Goal: Entertainment & Leisure: Browse casually

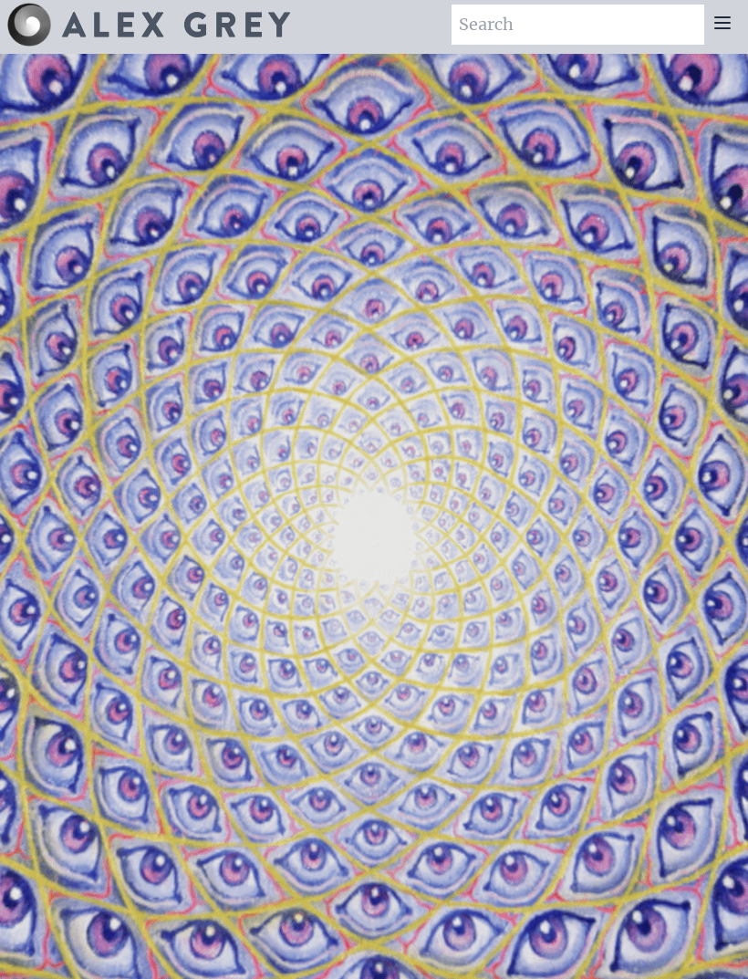
scroll to position [6, 0]
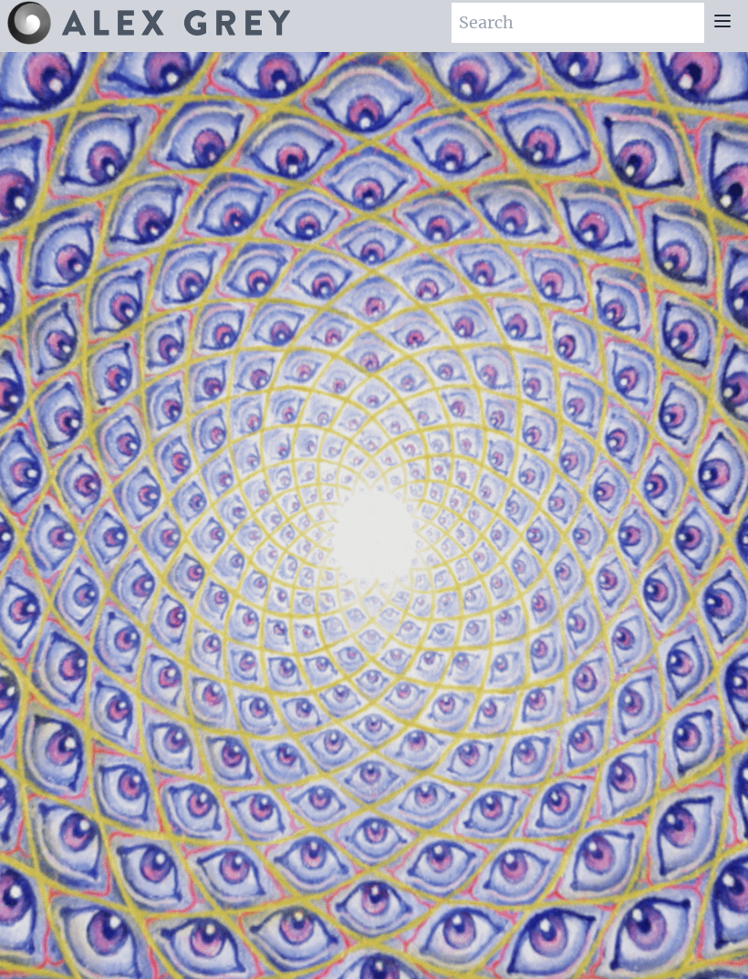
click at [707, 30] on div at bounding box center [722, 23] width 36 height 40
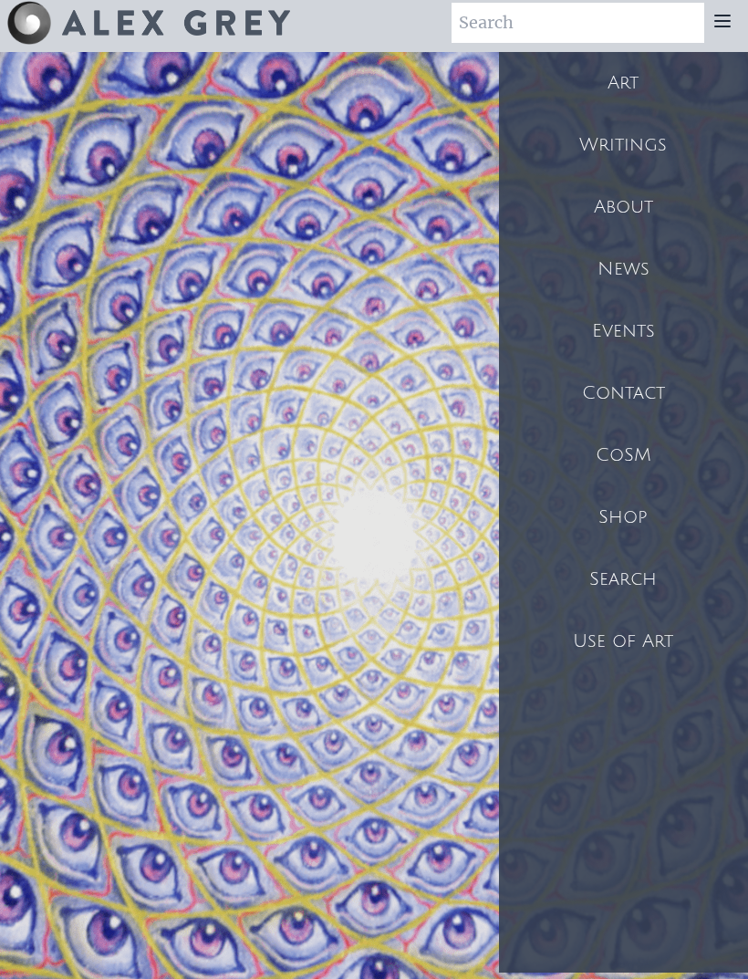
click at [577, 81] on div "Art" at bounding box center [623, 83] width 249 height 62
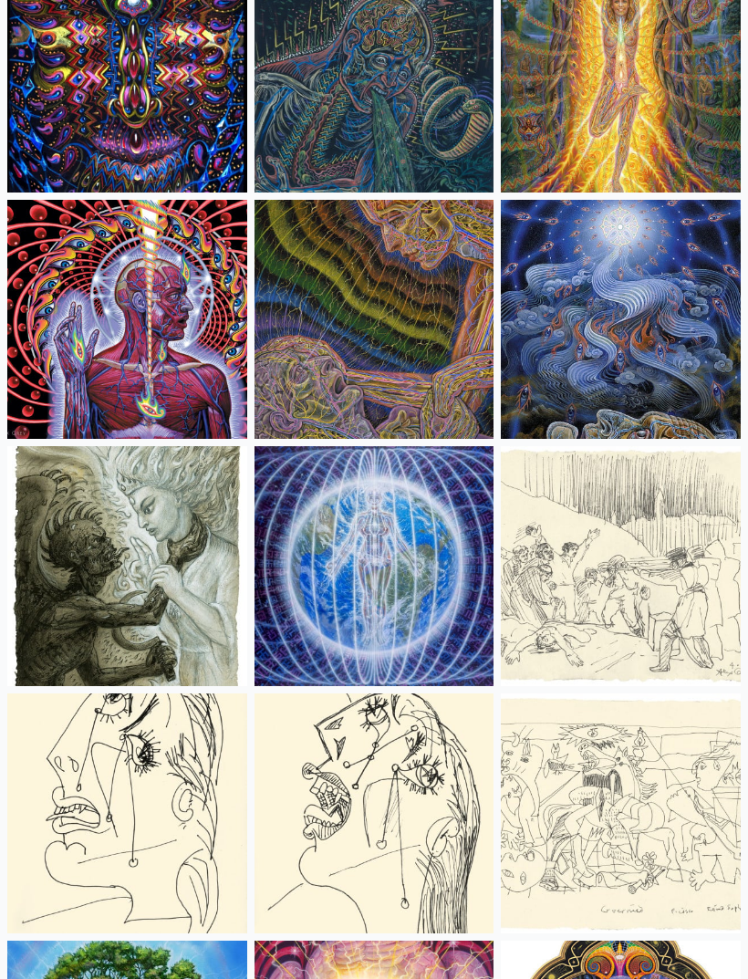
scroll to position [13106, 0]
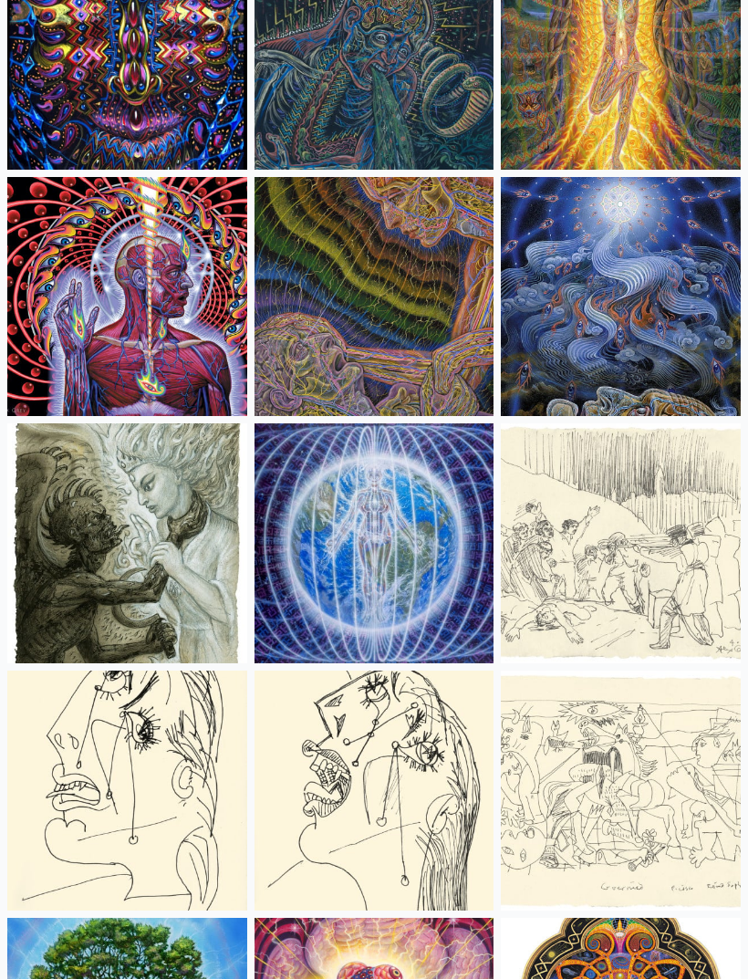
click at [139, 274] on img at bounding box center [127, 297] width 240 height 240
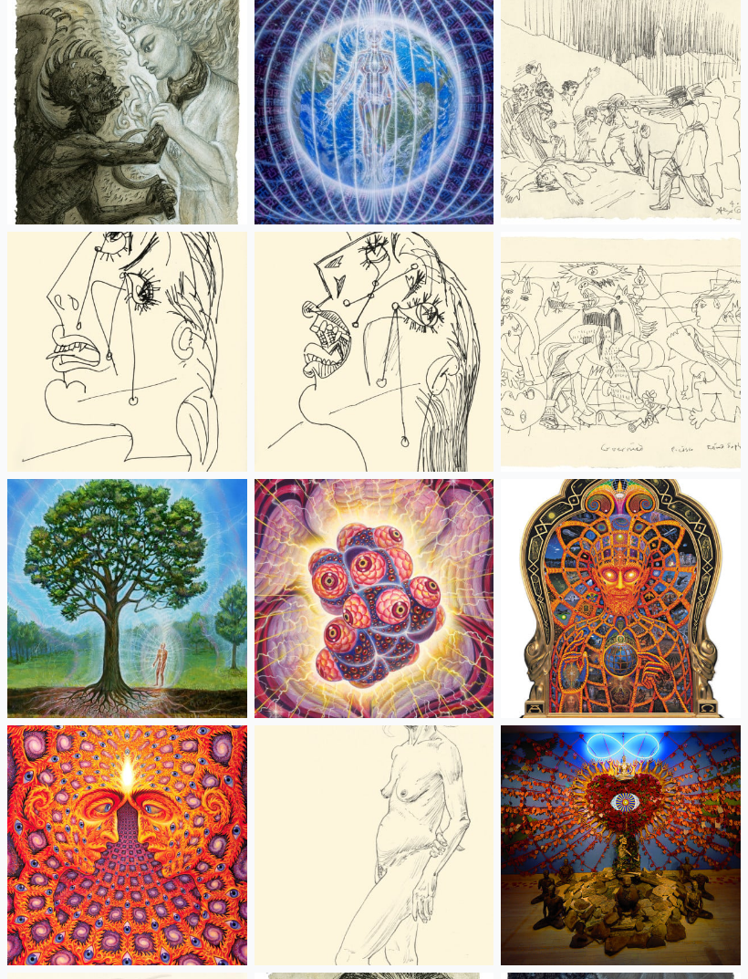
scroll to position [13549, 0]
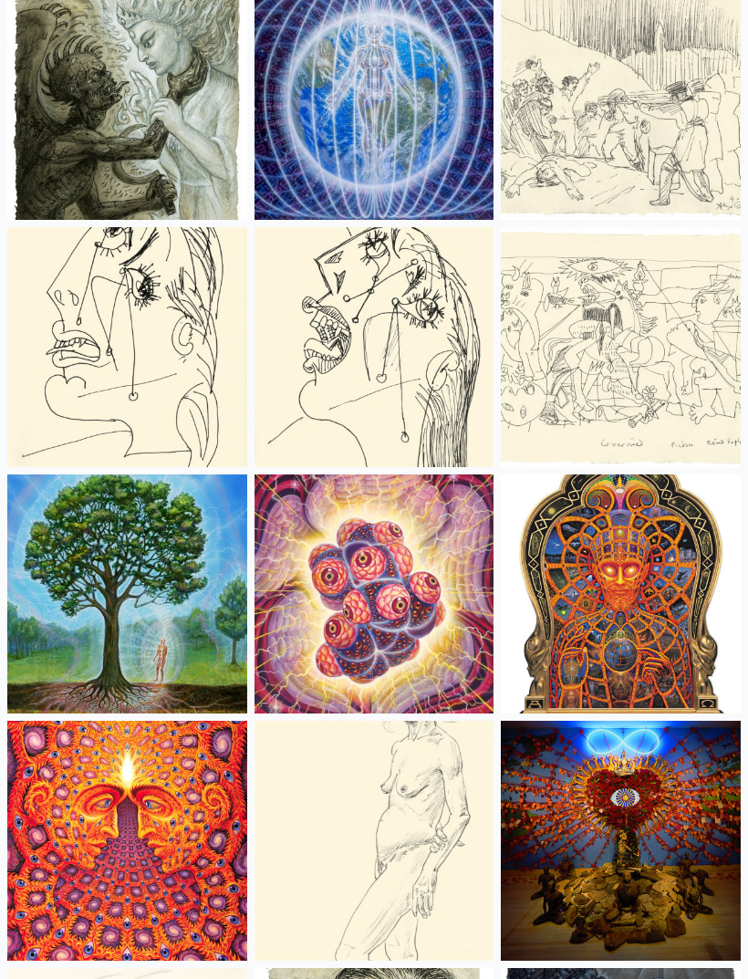
click at [117, 335] on img at bounding box center [127, 347] width 240 height 240
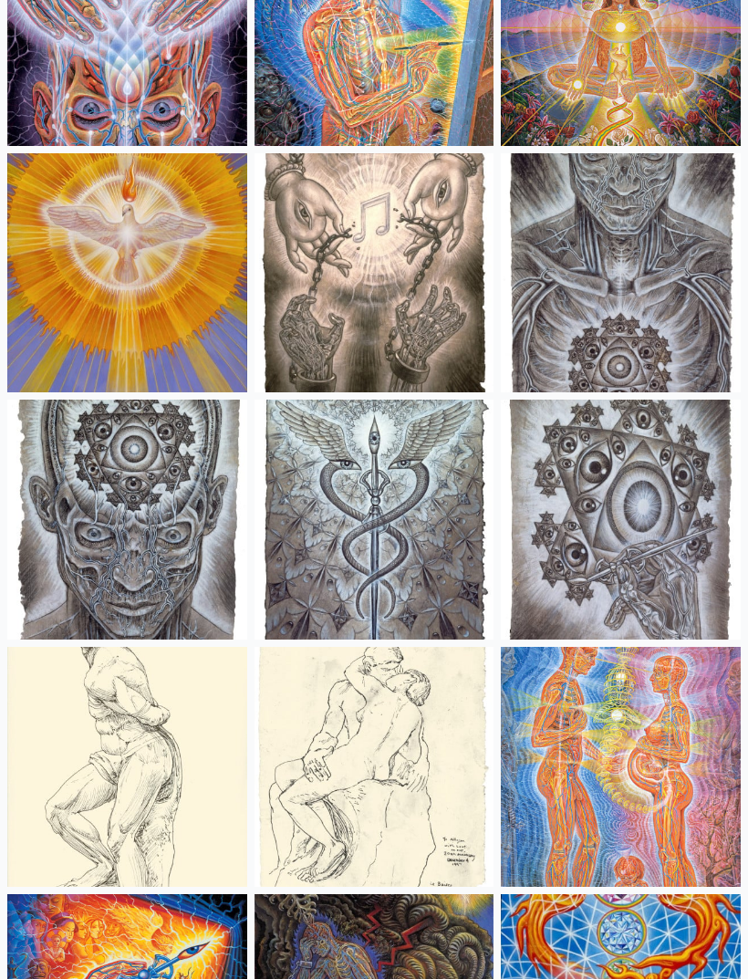
scroll to position [15351, 0]
click at [121, 479] on img at bounding box center [127, 520] width 240 height 240
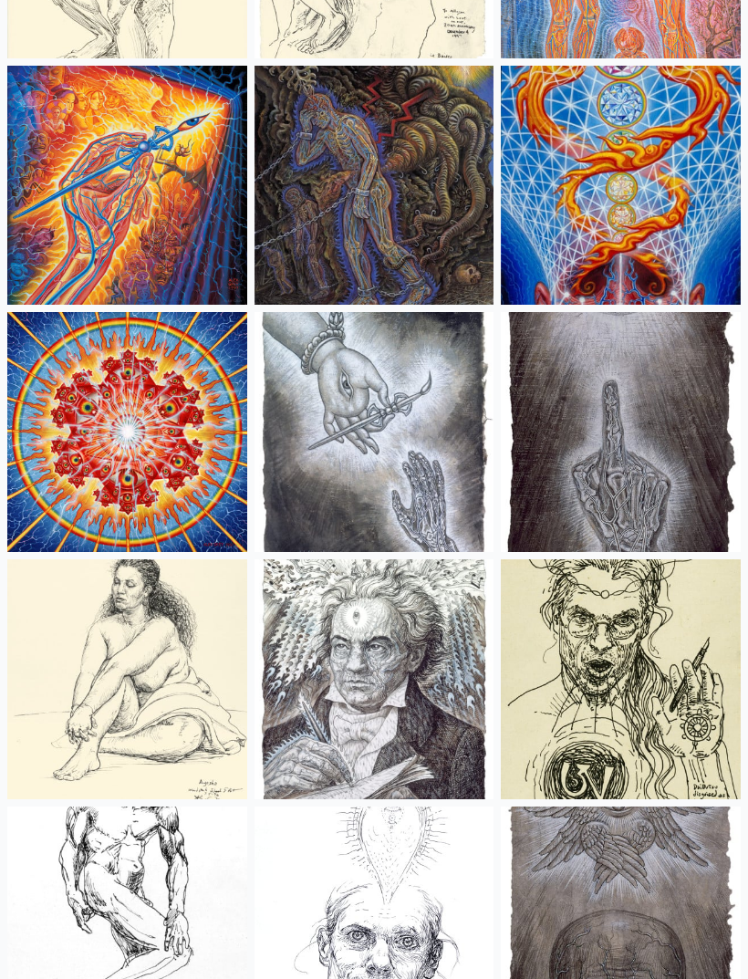
scroll to position [16187, 0]
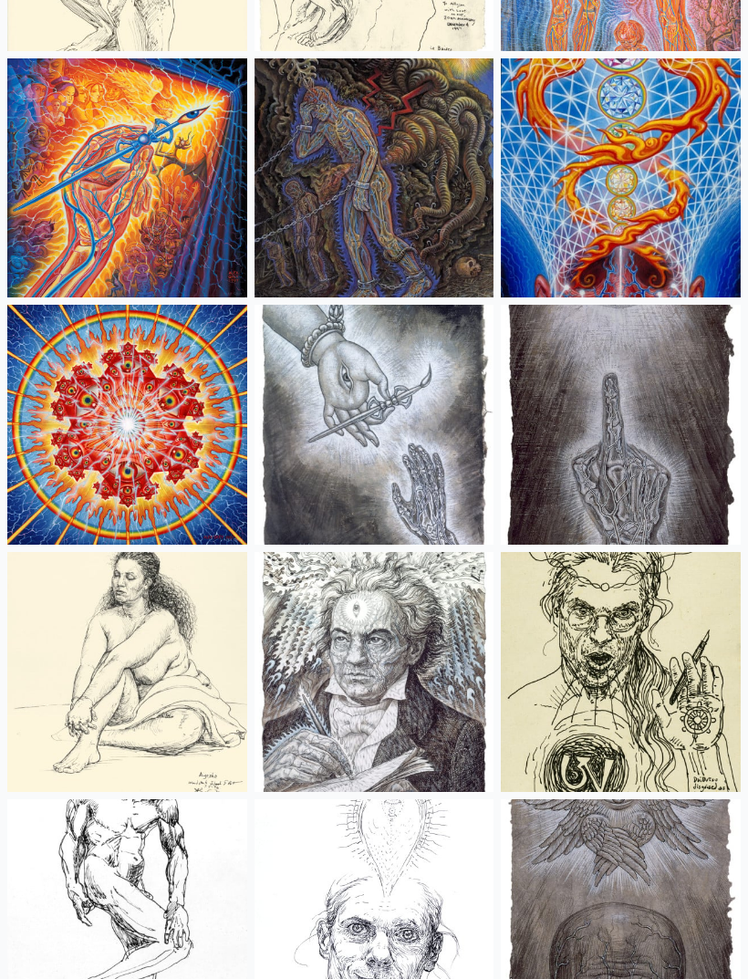
click at [344, 358] on img at bounding box center [375, 425] width 240 height 240
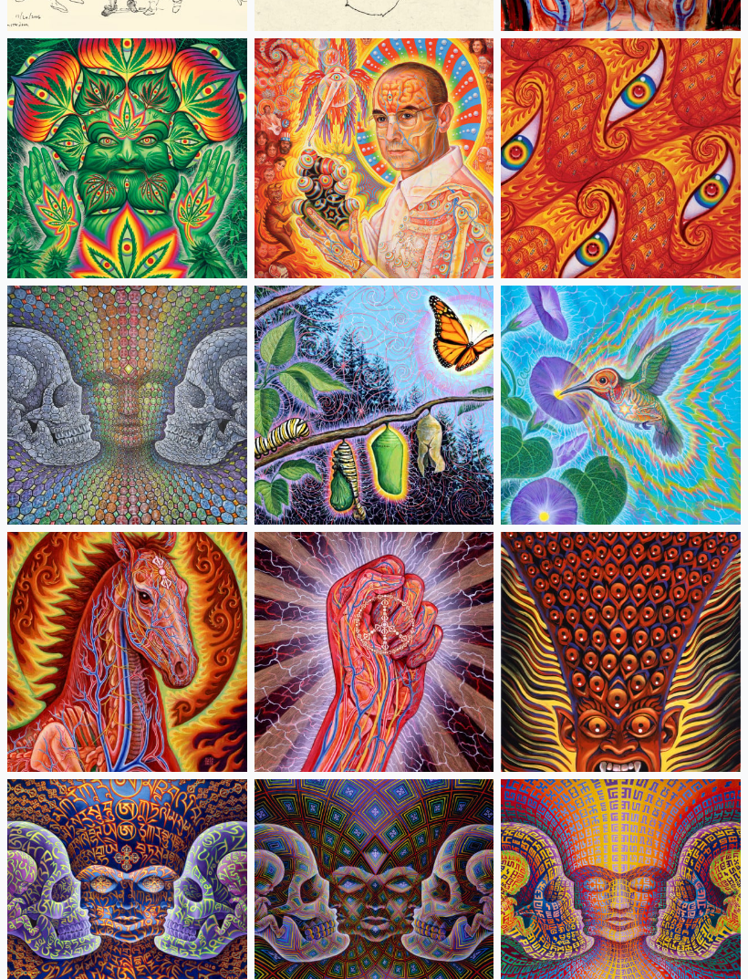
scroll to position [10030, 0]
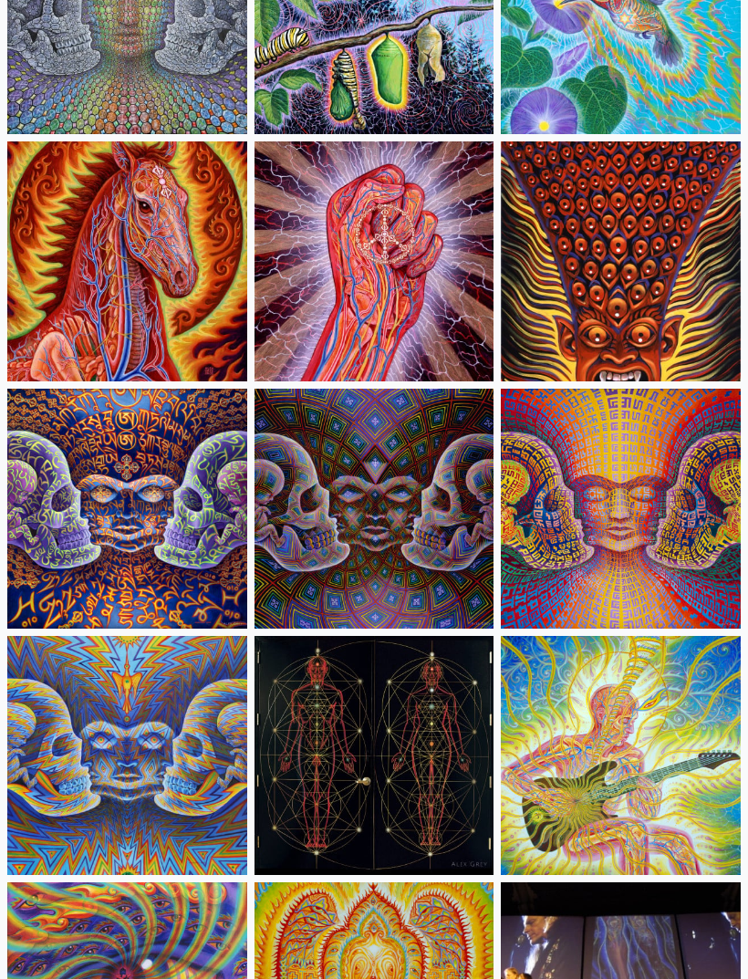
click at [113, 296] on img at bounding box center [127, 261] width 240 height 240
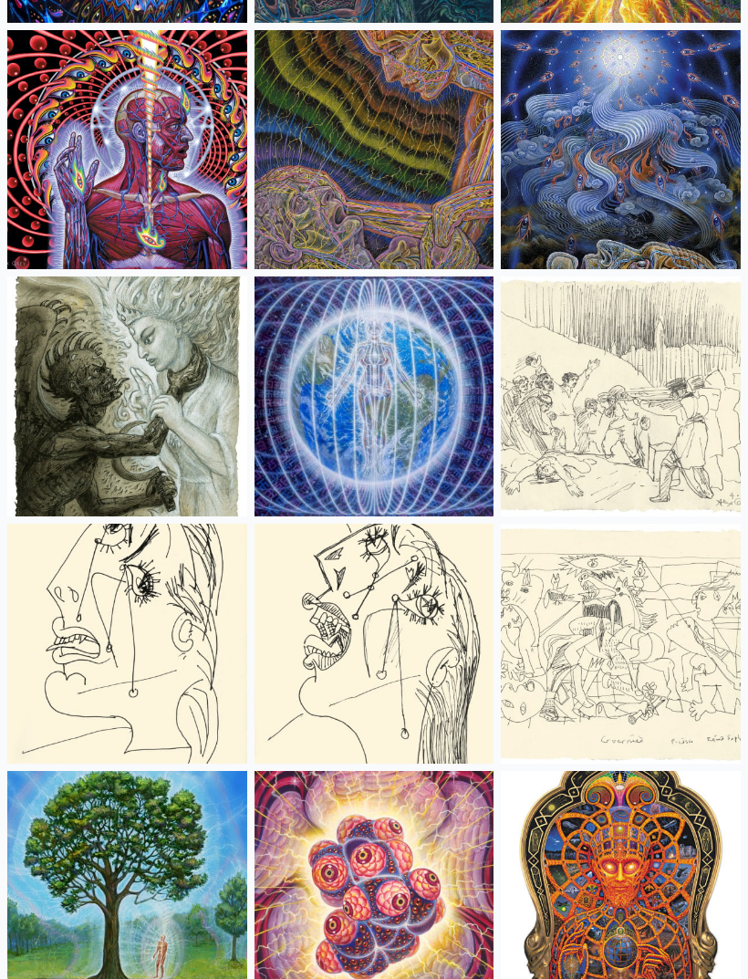
scroll to position [13256, 0]
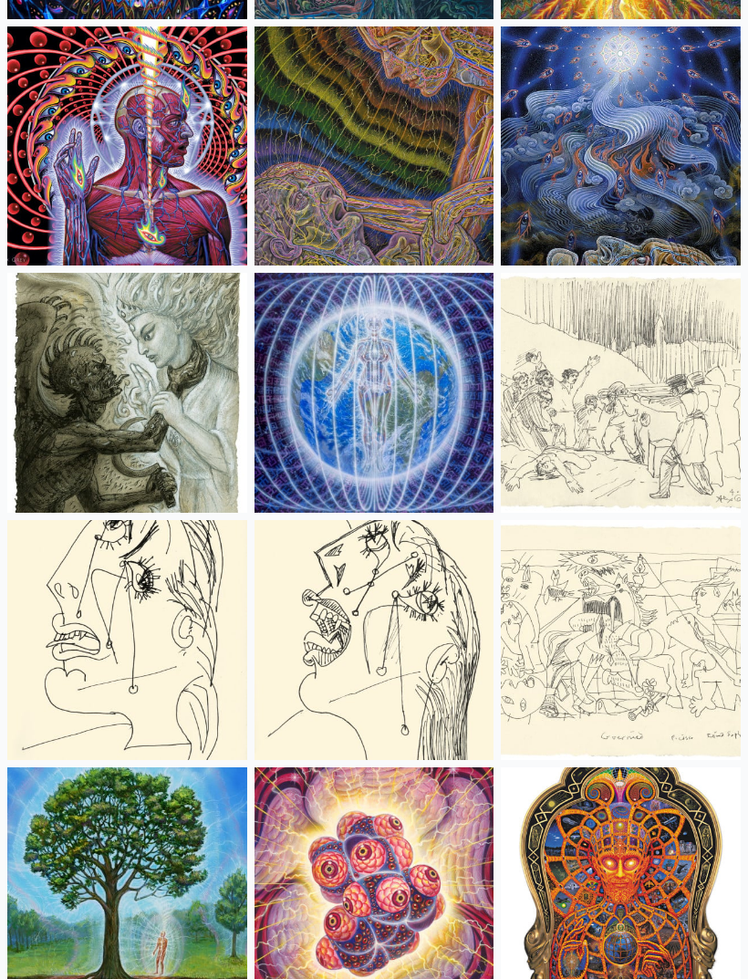
click at [121, 190] on img at bounding box center [127, 146] width 240 height 240
click at [150, 110] on img at bounding box center [127, 146] width 240 height 240
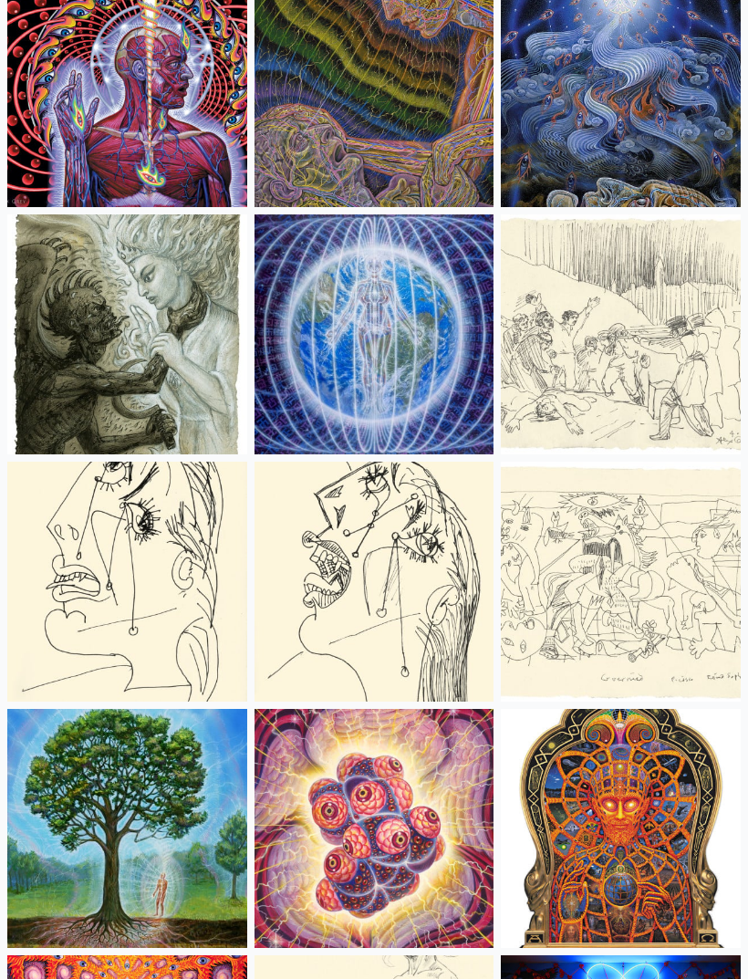
click at [140, 208] on img at bounding box center [127, 88] width 240 height 240
click at [190, 208] on img at bounding box center [127, 88] width 240 height 240
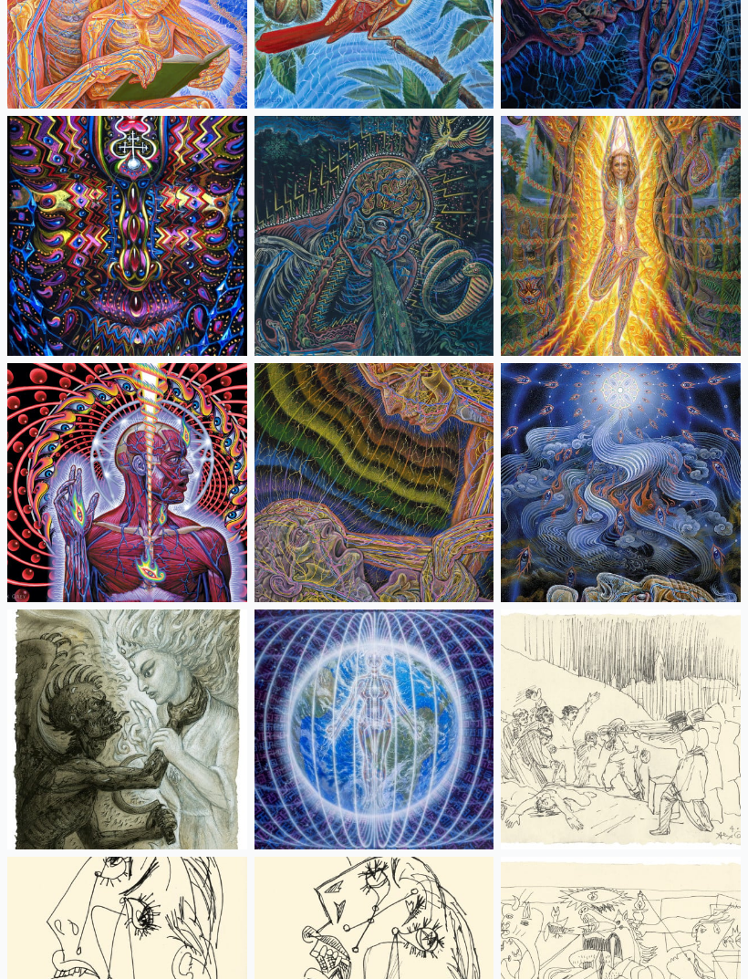
click at [154, 510] on img at bounding box center [127, 484] width 240 height 240
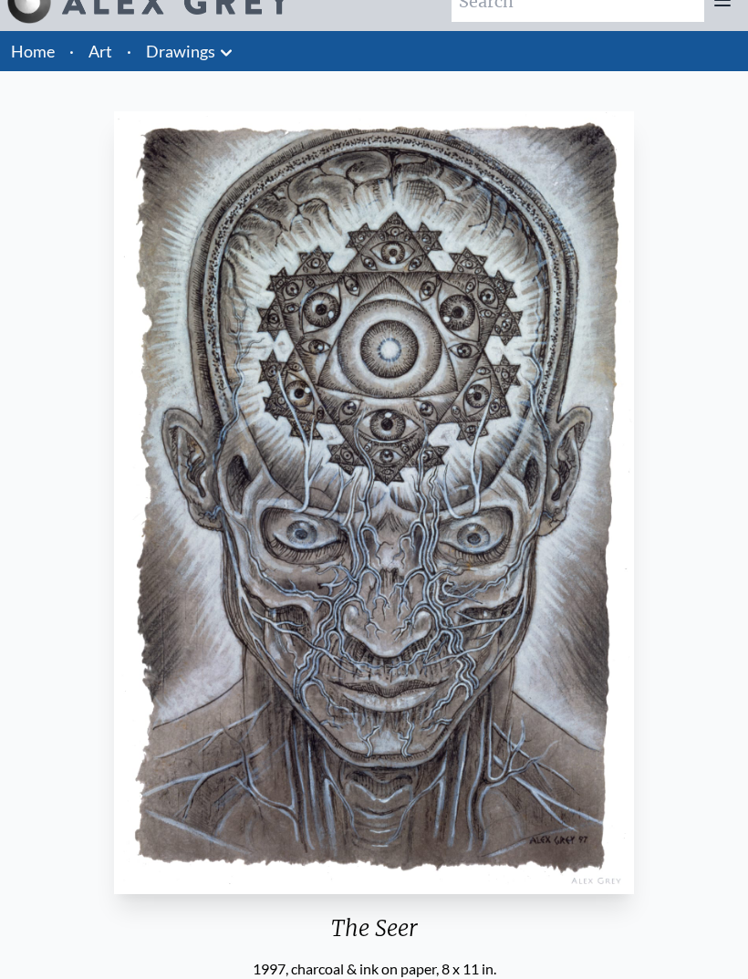
scroll to position [28, 0]
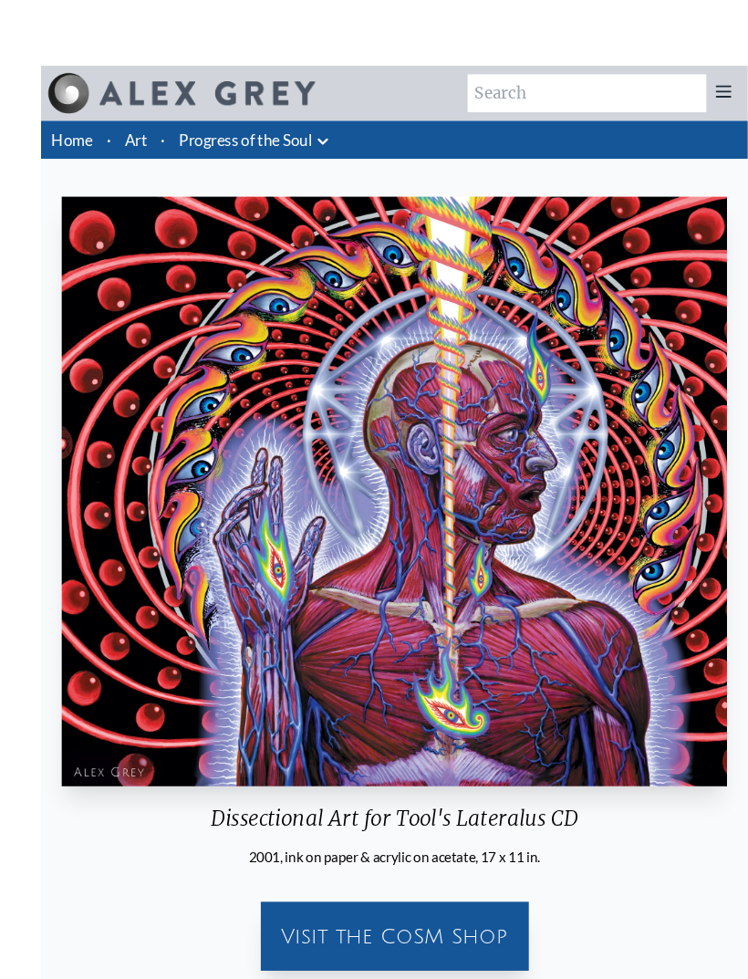
scroll to position [15, 0]
